Goal: Find specific page/section: Find specific page/section

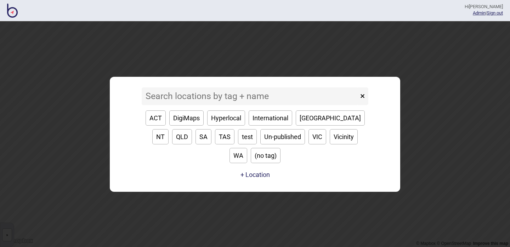
click at [225, 105] on input at bounding box center [250, 97] width 217 height 18
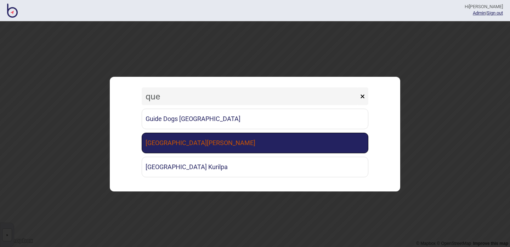
type input "que"
click at [234, 147] on link "[GEOGRAPHIC_DATA][PERSON_NAME]" at bounding box center [255, 143] width 227 height 21
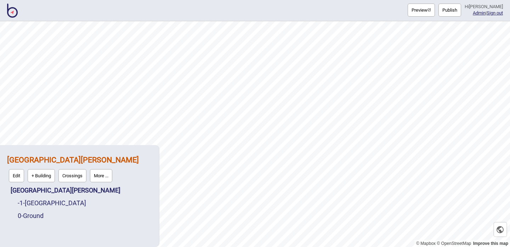
click at [105, 182] on button "More ..." at bounding box center [101, 175] width 22 height 13
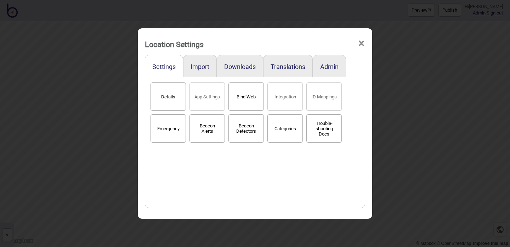
click at [252, 102] on button "BindiWeb" at bounding box center [246, 97] width 35 height 28
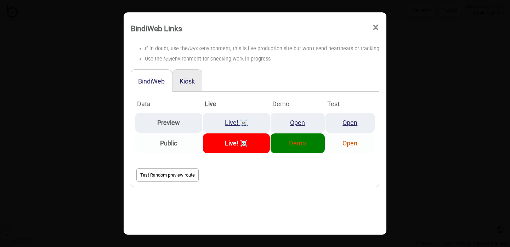
click at [298, 142] on link "Demo" at bounding box center [297, 143] width 17 height 7
